Goal: Information Seeking & Learning: Compare options

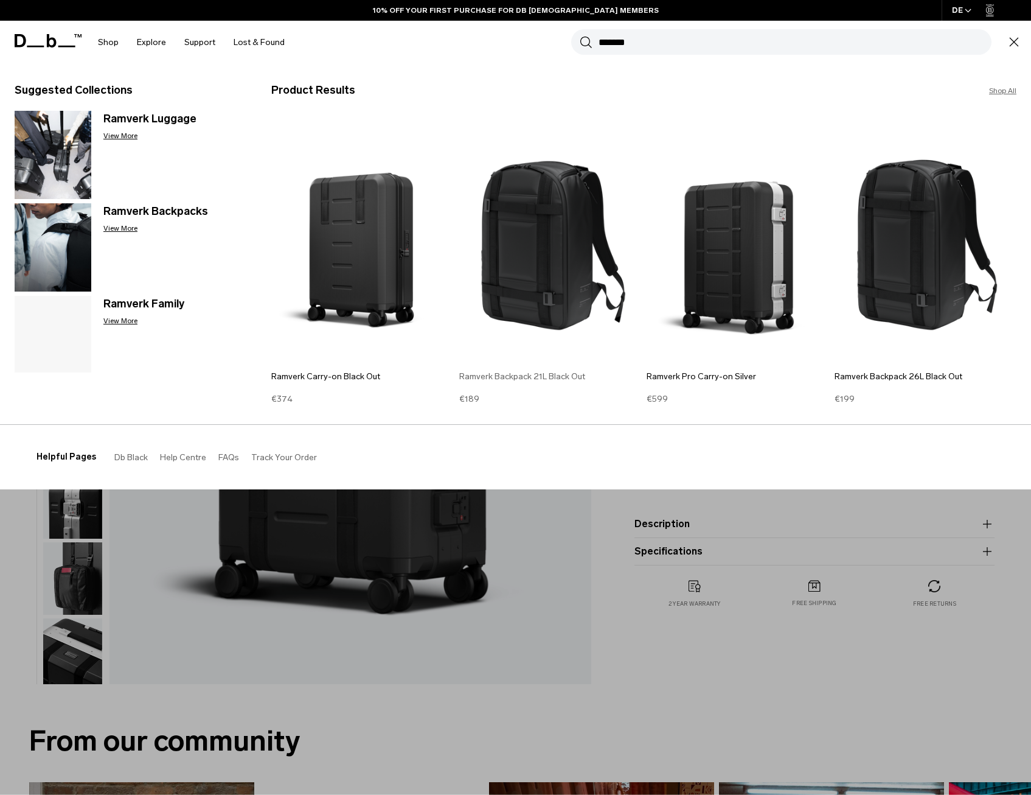
type input "*******"
click at [565, 214] on img at bounding box center [550, 239] width 182 height 245
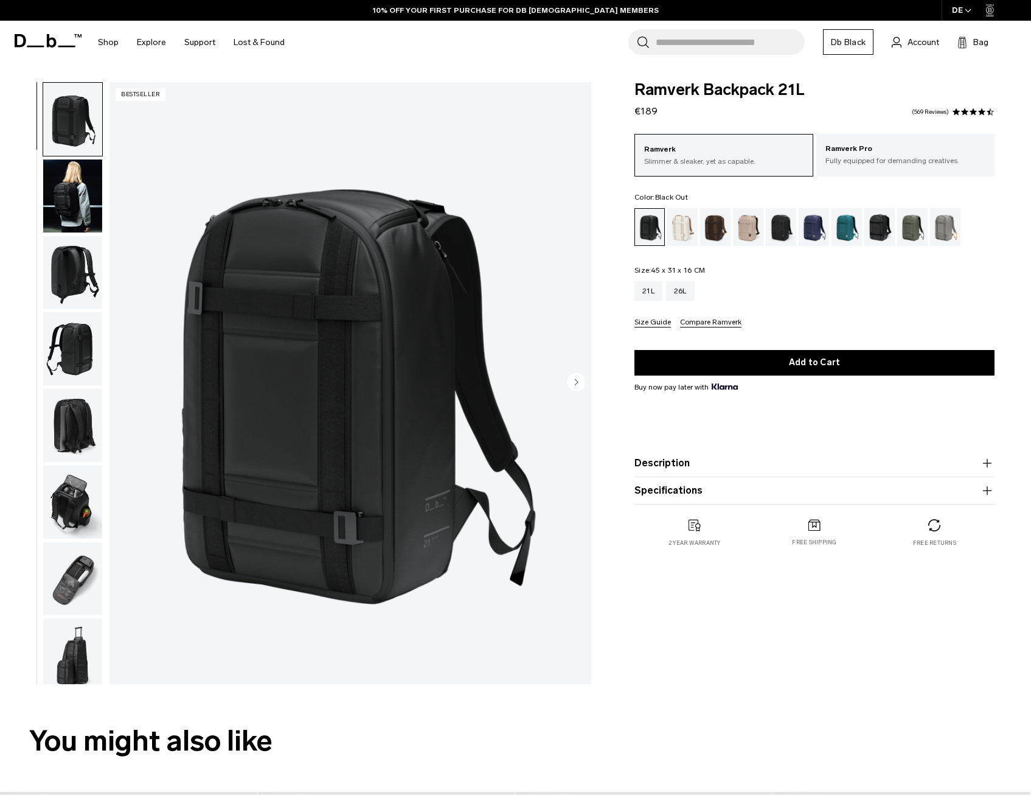
click at [687, 485] on button "Specifications" at bounding box center [815, 490] width 360 height 15
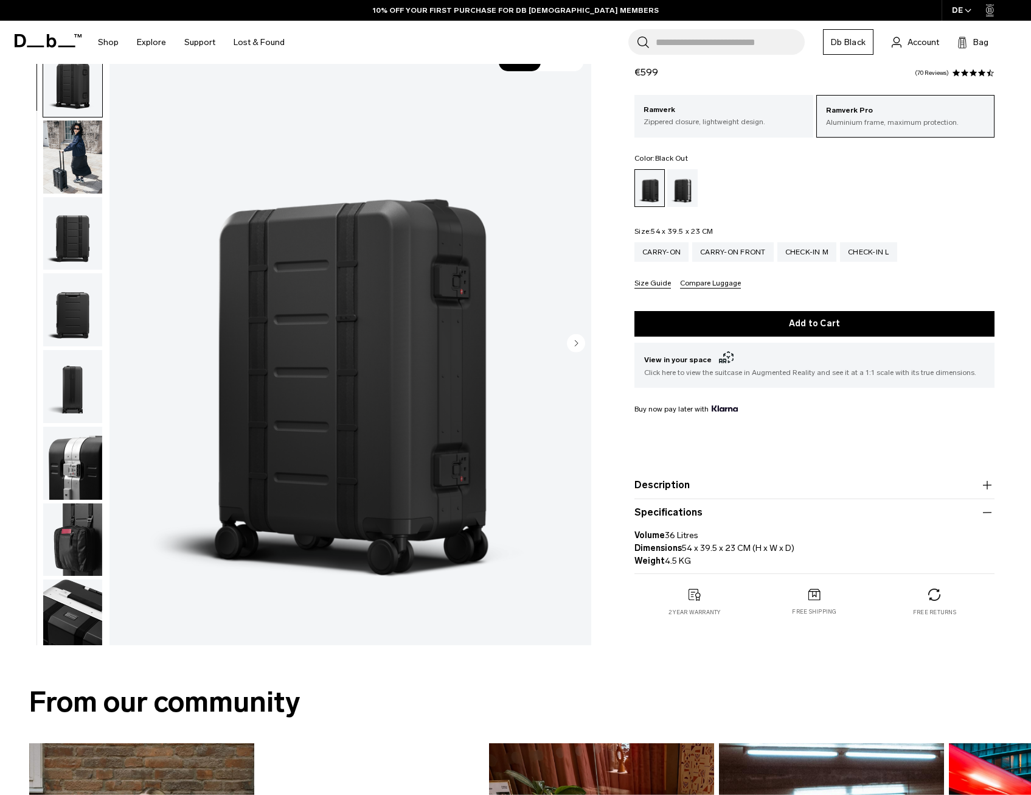
scroll to position [61, 0]
